Goal: Transaction & Acquisition: Purchase product/service

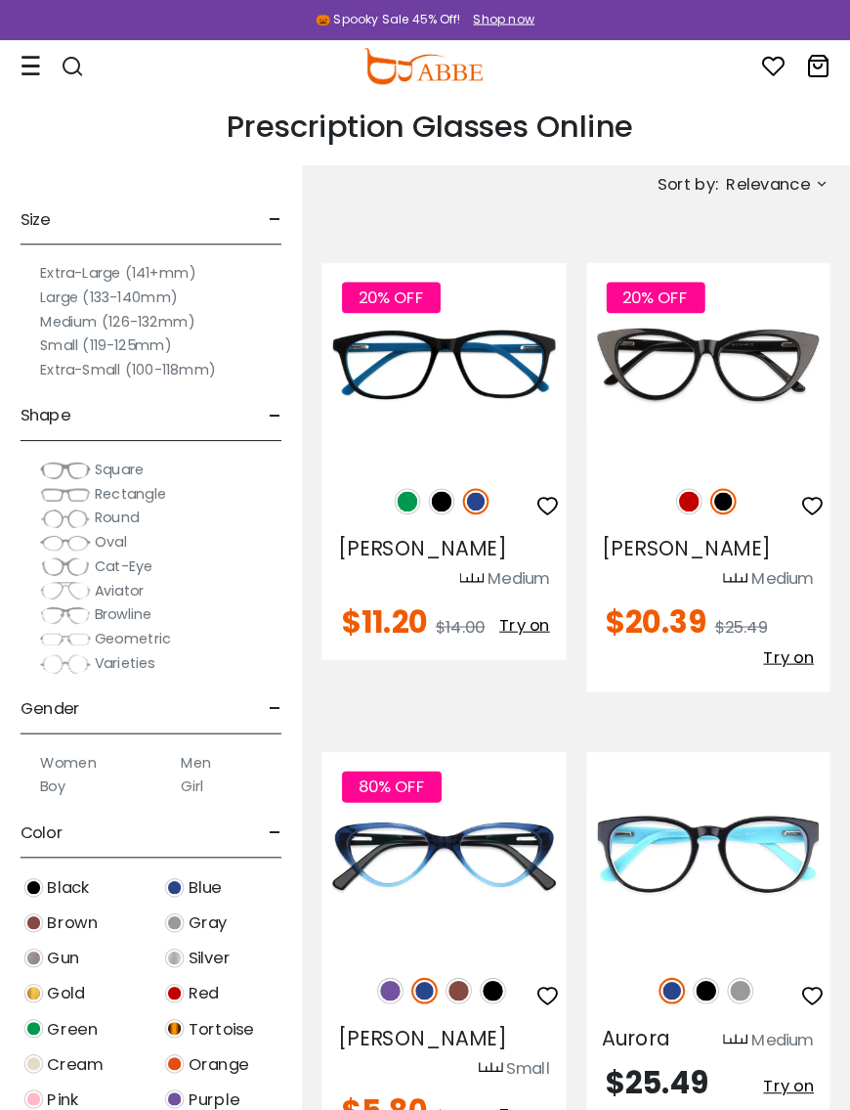
scroll to position [7, 0]
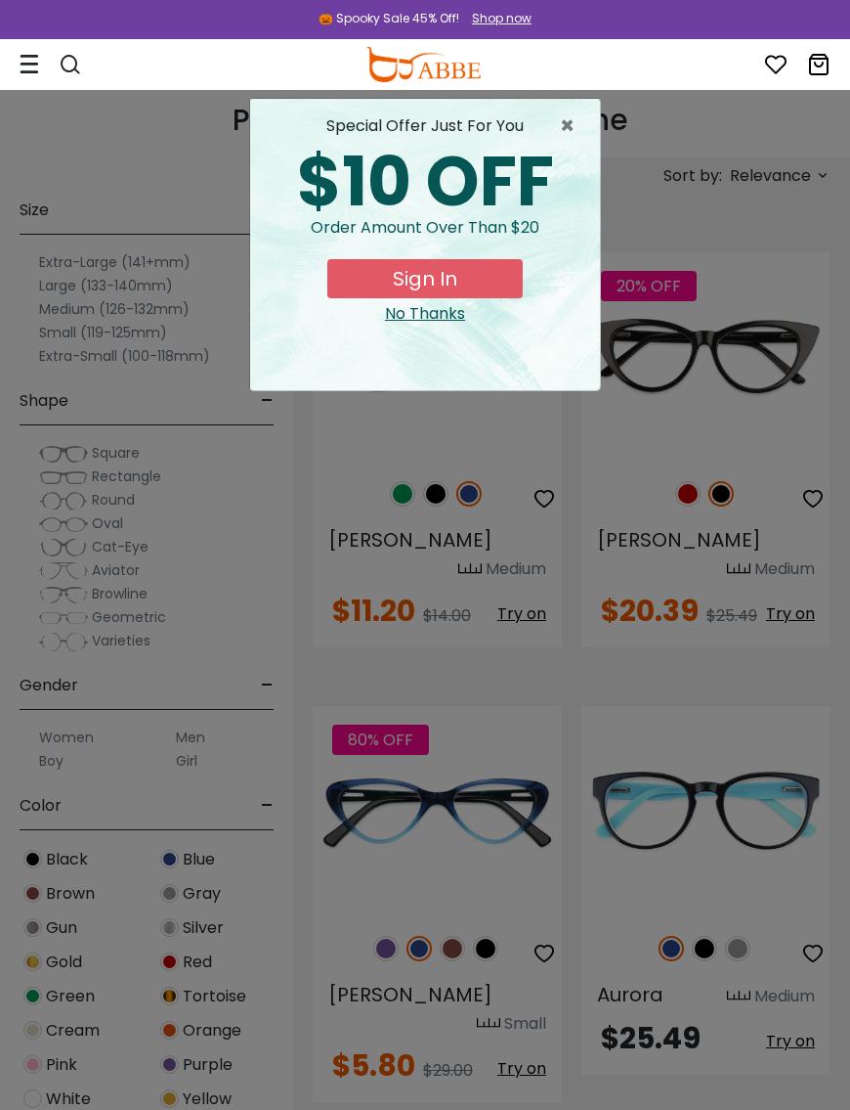
click at [573, 125] on span "×" at bounding box center [572, 125] width 24 height 23
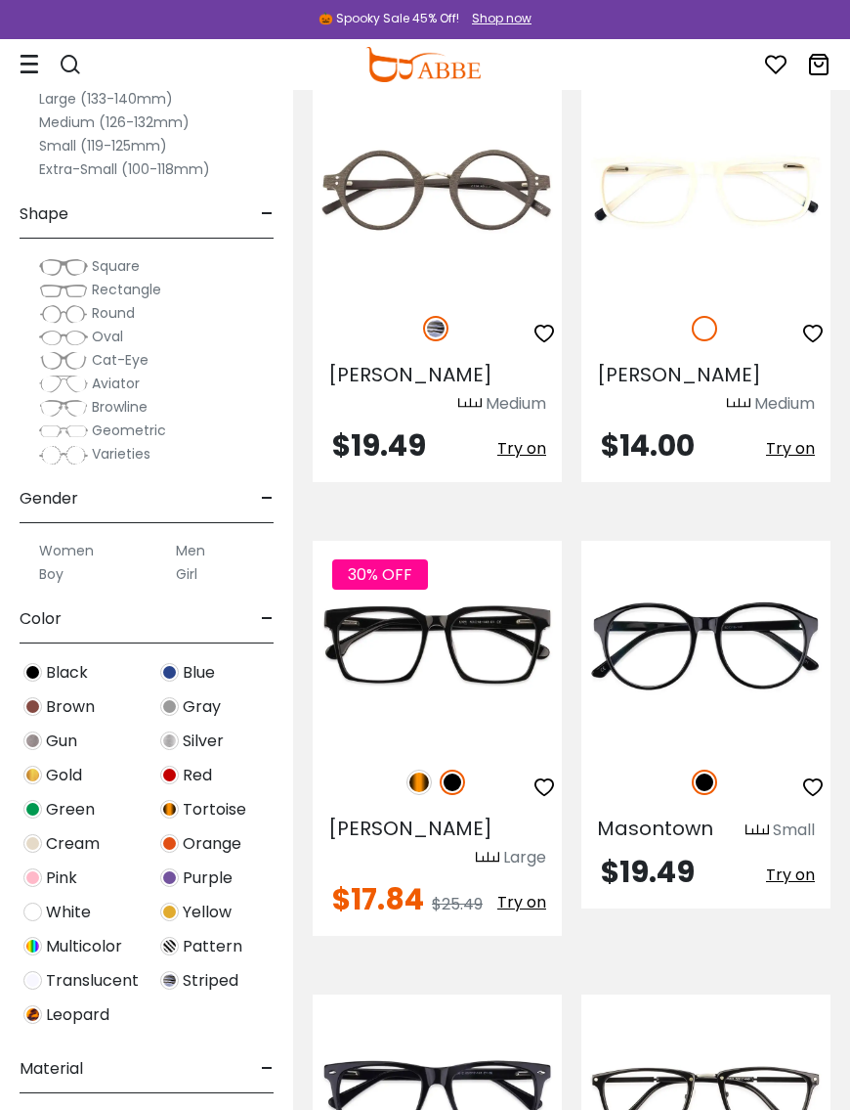
scroll to position [3325, 0]
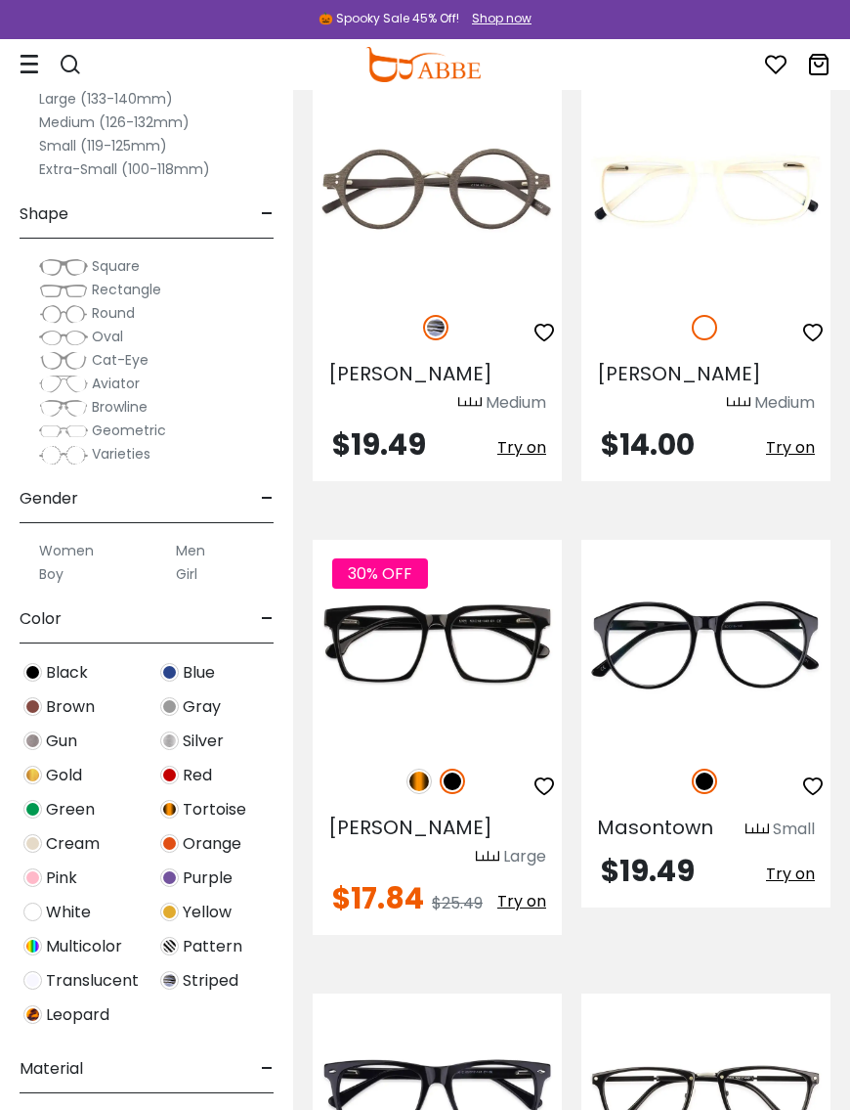
click at [0, 0] on img at bounding box center [0, 0] width 0 height 0
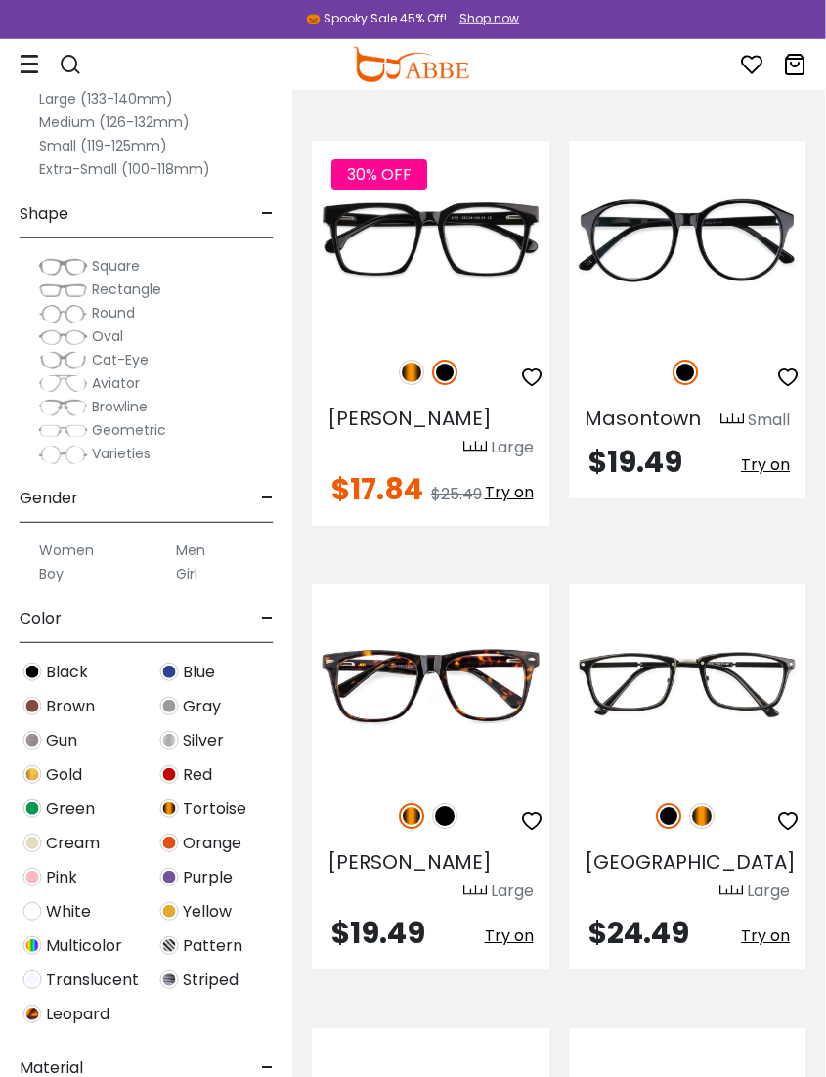
scroll to position [3709, 1]
click at [703, 804] on img at bounding box center [701, 816] width 25 height 25
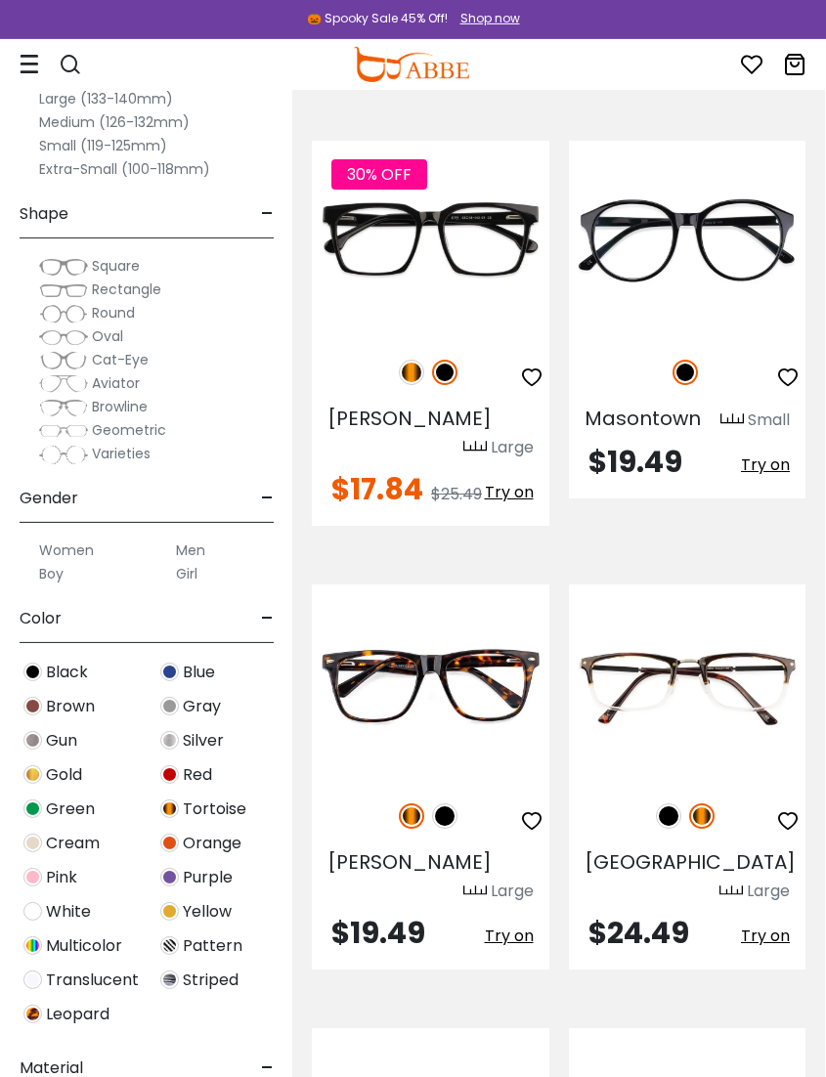
click at [0, 0] on img at bounding box center [0, 0] width 0 height 0
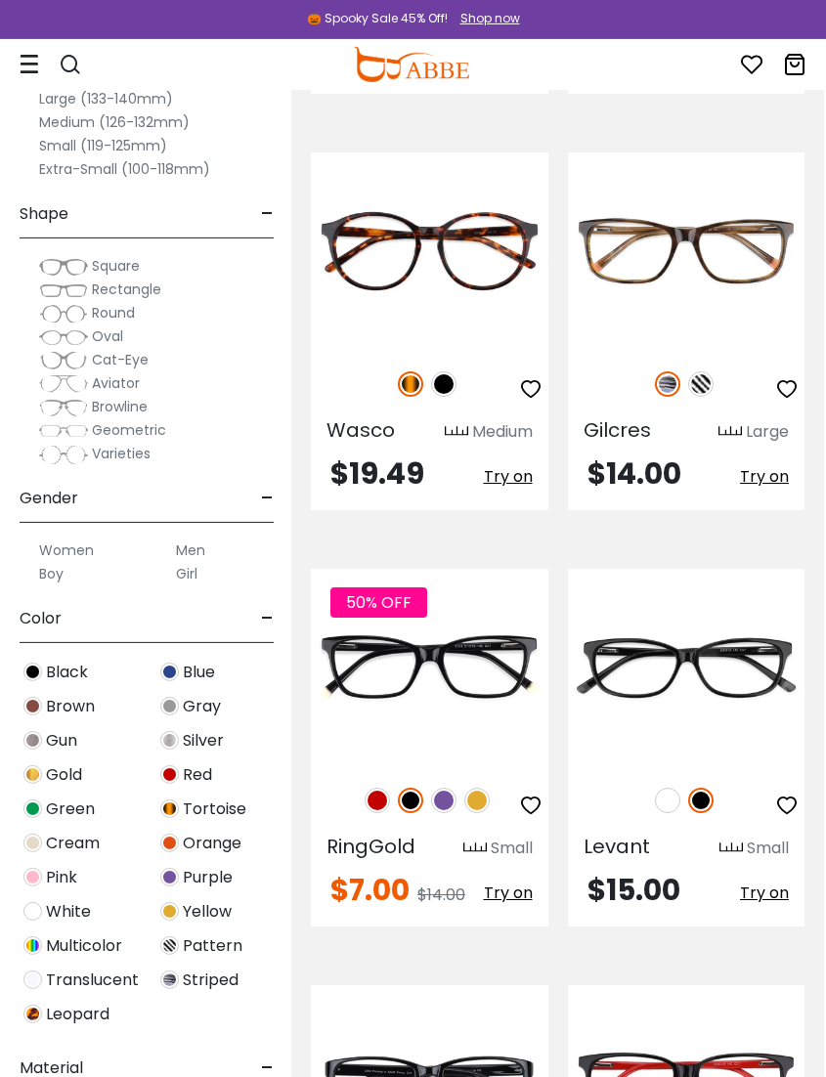
scroll to position [5029, 2]
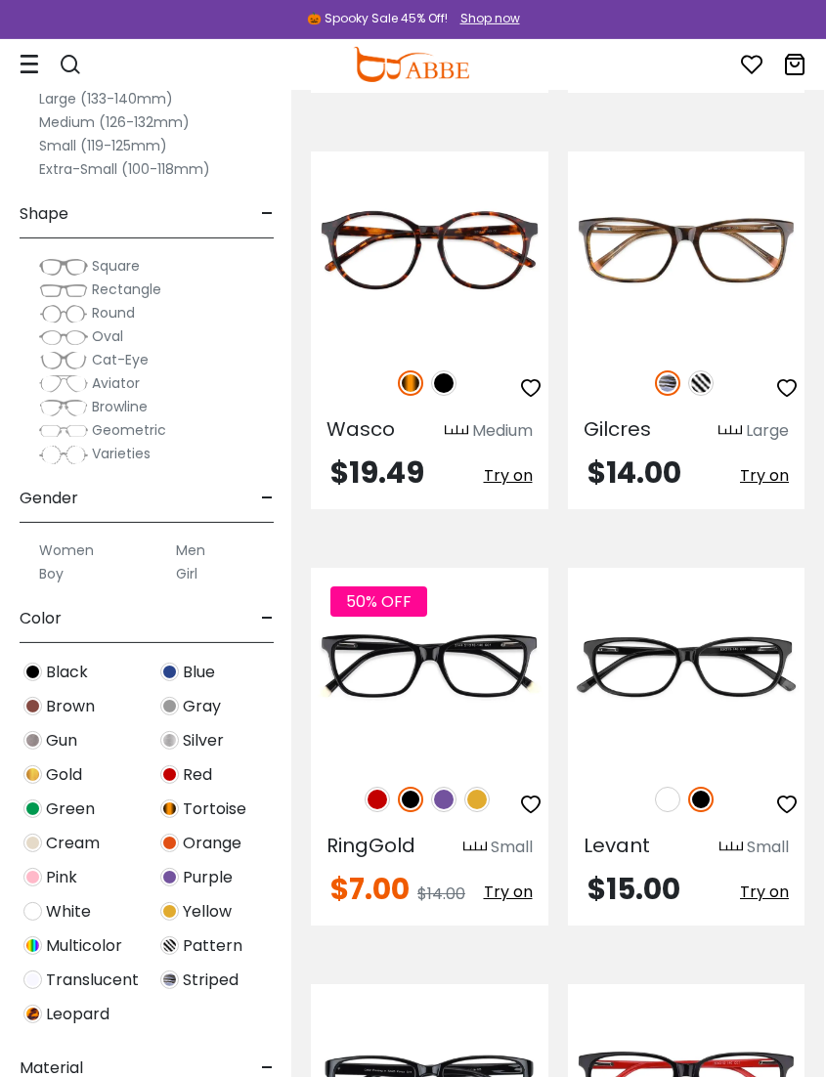
click at [174, 809] on img at bounding box center [169, 809] width 19 height 19
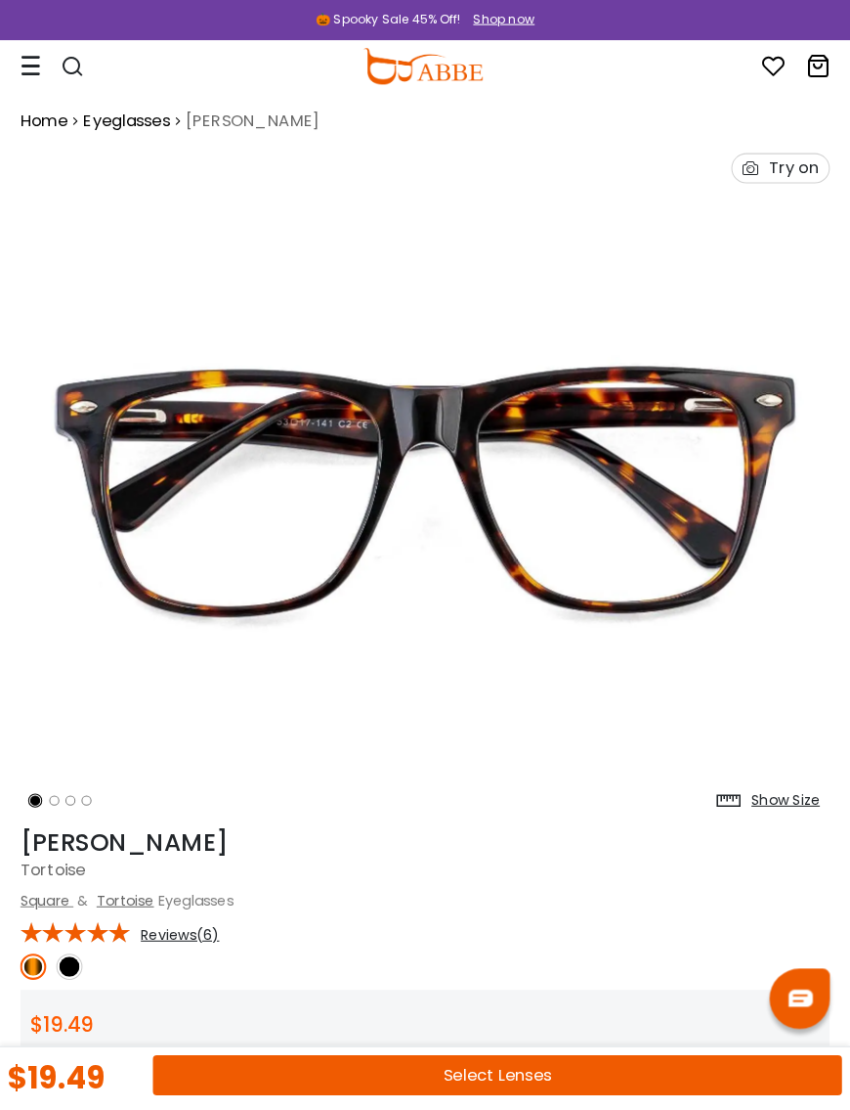
scroll to position [7, 0]
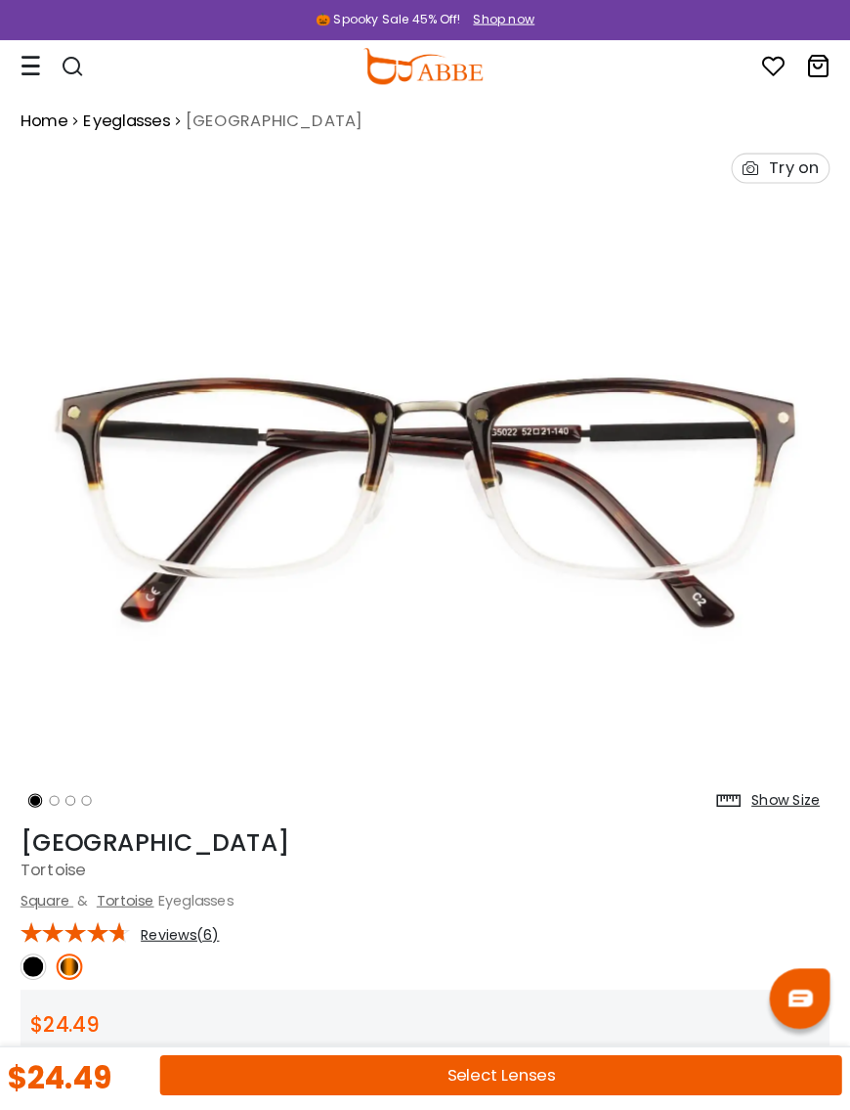
scroll to position [7, 0]
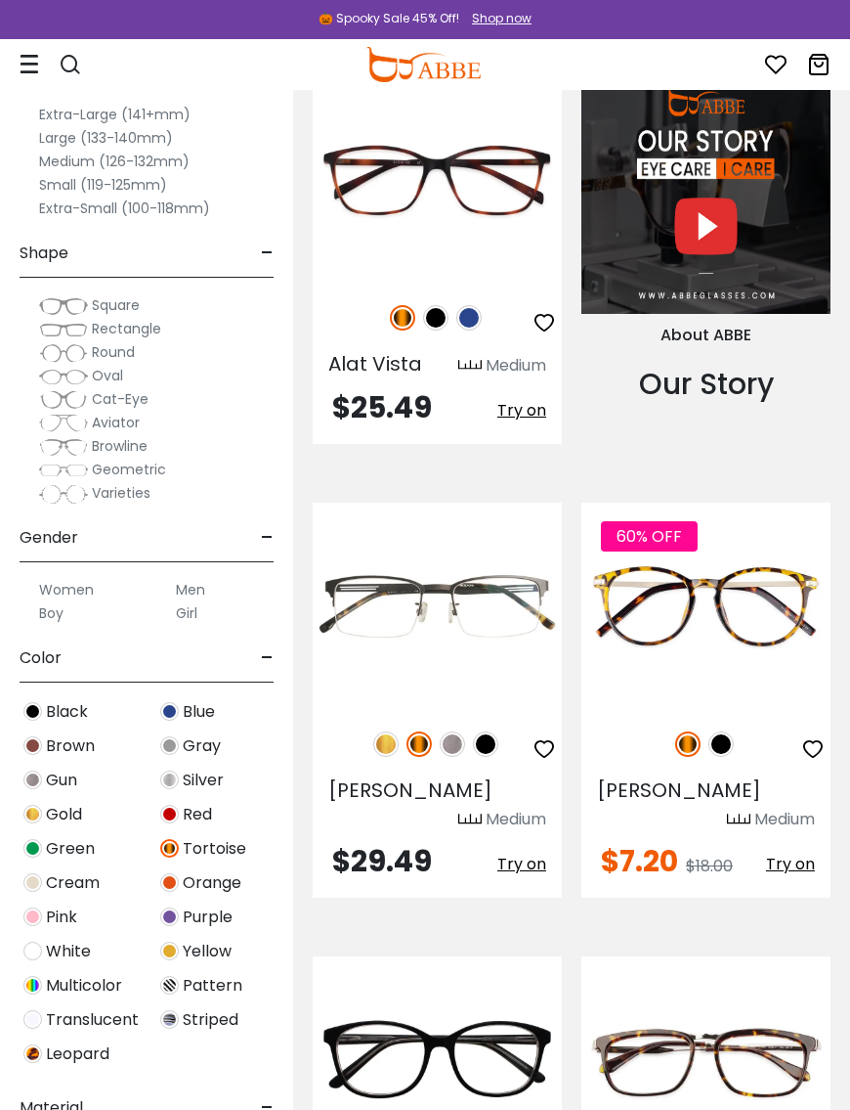
scroll to position [2453, 0]
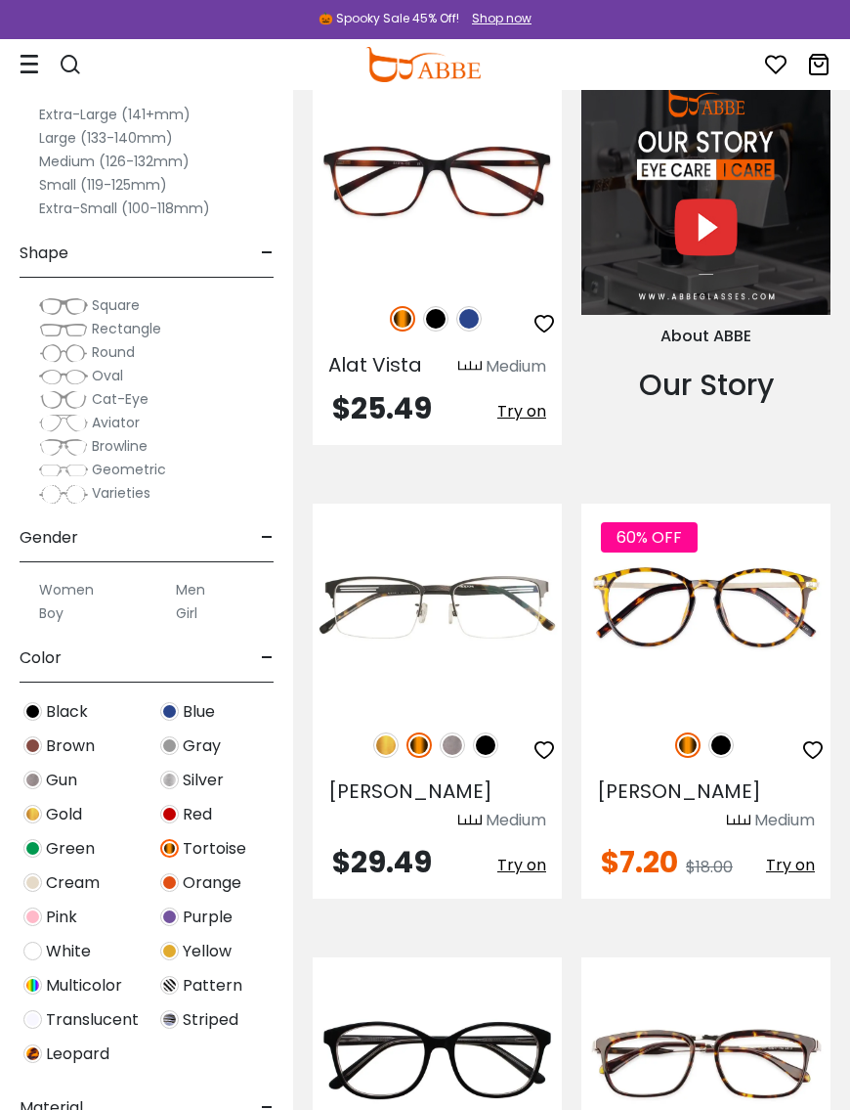
click at [0, 0] on img at bounding box center [0, 0] width 0 height 0
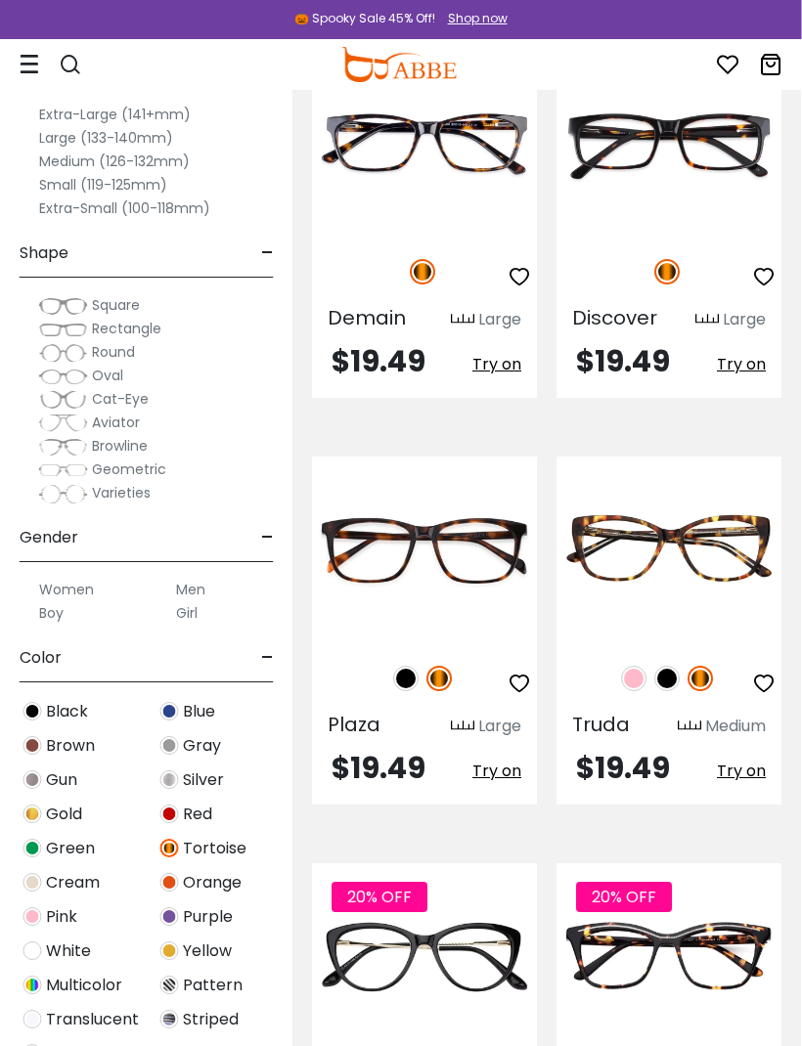
scroll to position [0, 0]
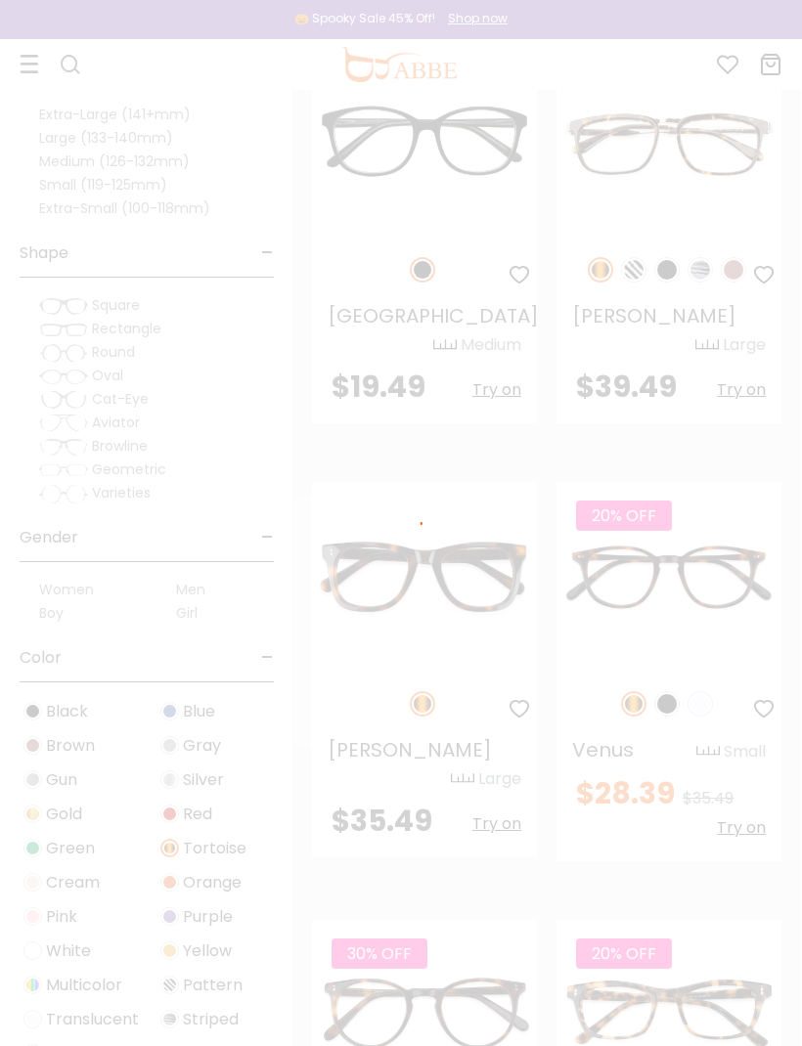
scroll to position [0, 1]
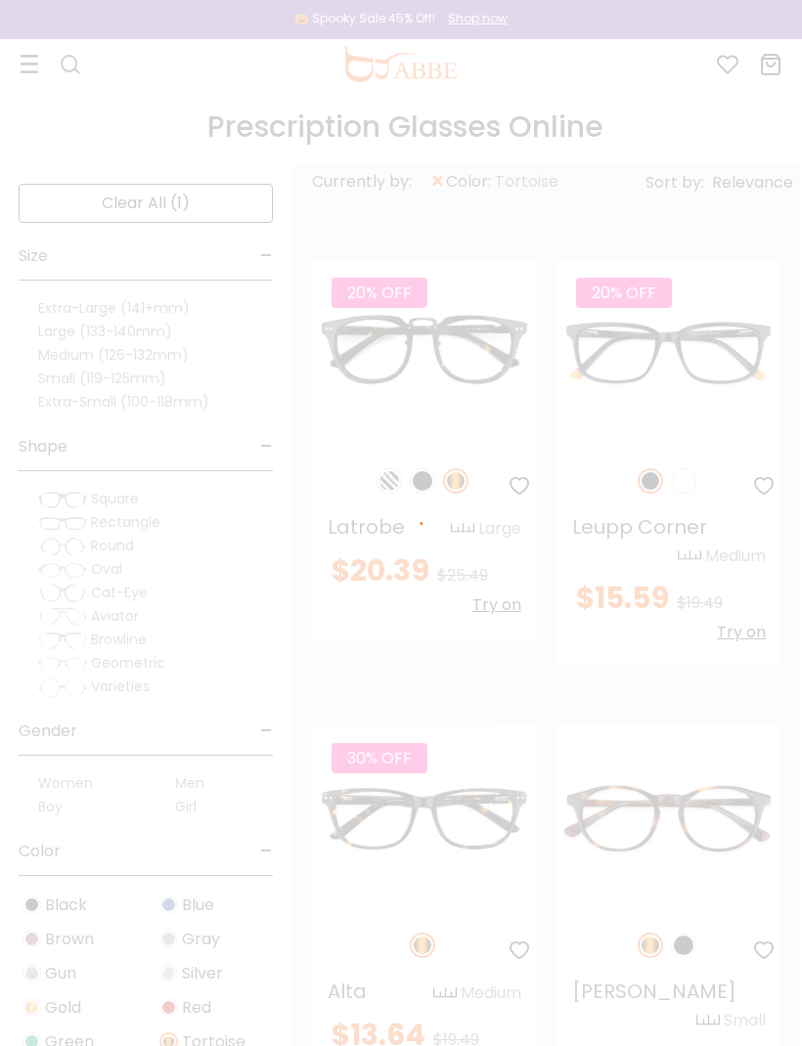
click at [378, 61] on div at bounding box center [401, 523] width 802 height 1046
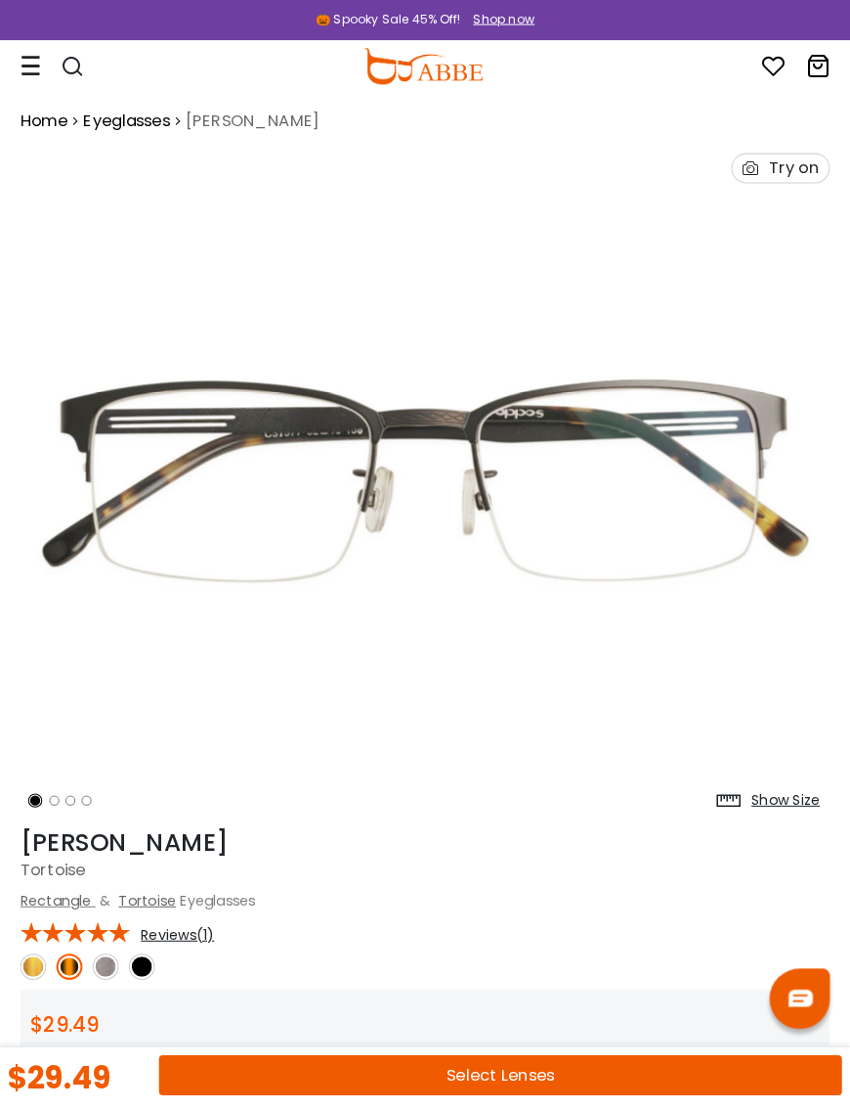
scroll to position [7, 0]
